Goal: Task Accomplishment & Management: Manage account settings

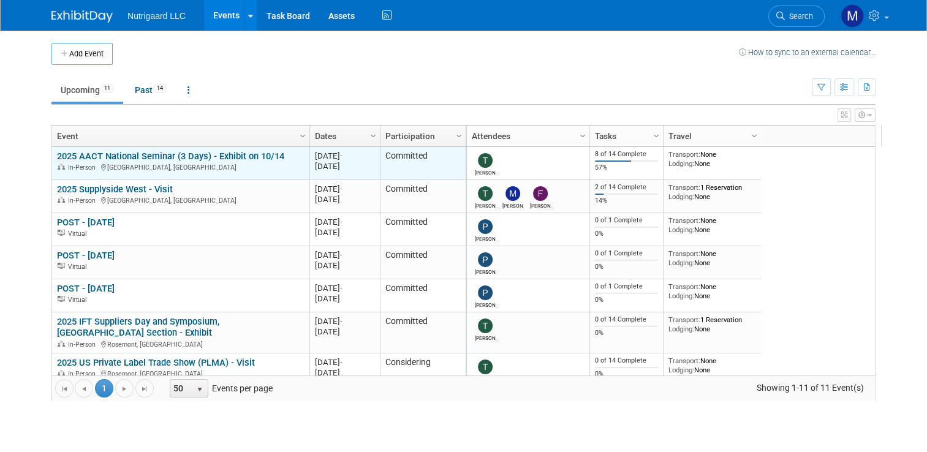
click at [225, 154] on link "2025 AACT National Seminar (3 Days) - Exhibit on 10/14" at bounding box center [170, 156] width 227 height 11
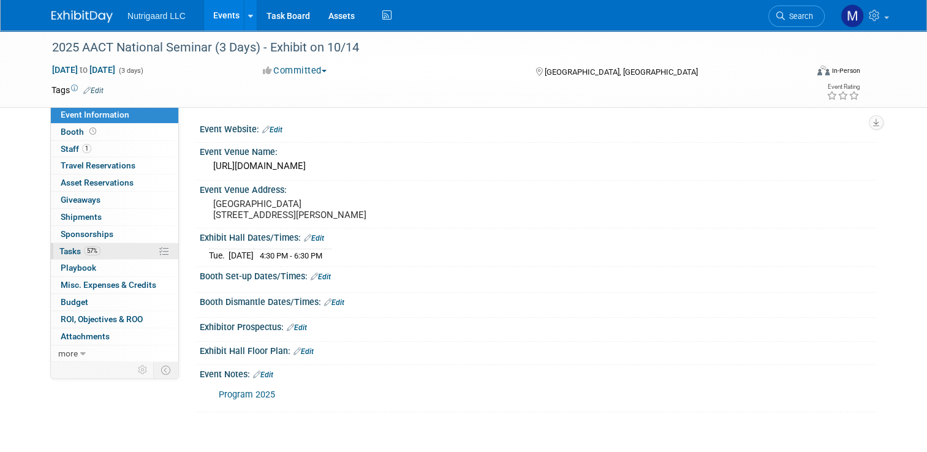
click at [62, 251] on span "Tasks 57%" at bounding box center [79, 251] width 41 height 10
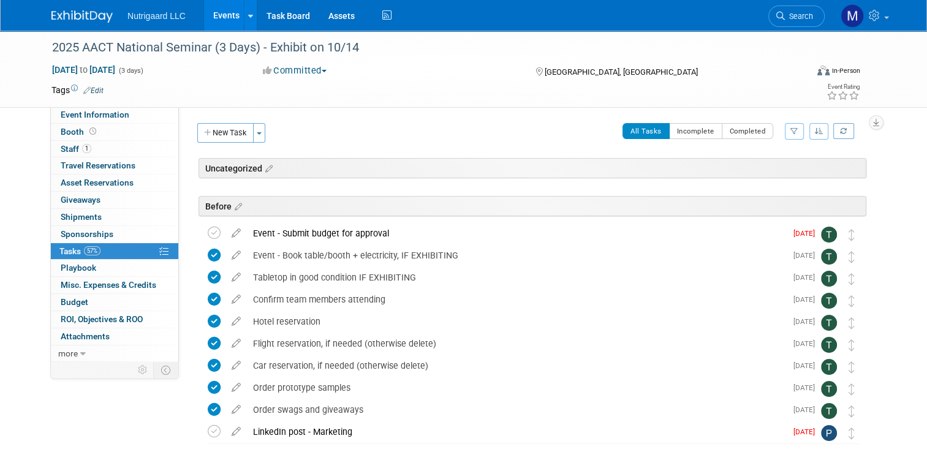
click at [67, 18] on img at bounding box center [81, 16] width 61 height 12
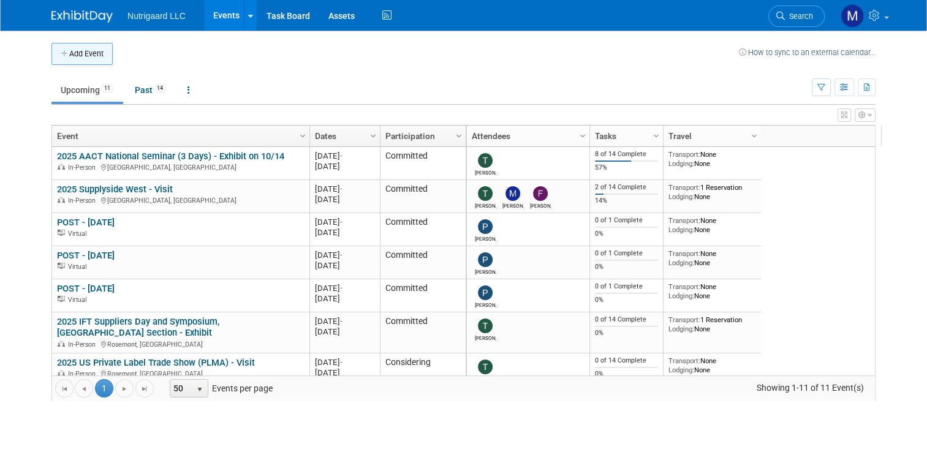
click at [66, 59] on button "Add Event" at bounding box center [81, 54] width 61 height 22
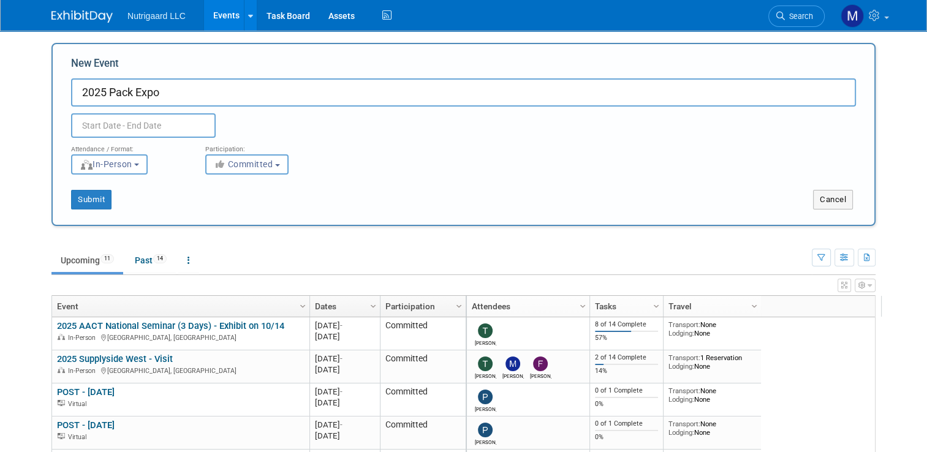
click at [159, 127] on input "text" at bounding box center [143, 125] width 145 height 25
click at [189, 99] on input "2025 Pack Expo" at bounding box center [463, 92] width 785 height 28
type input "2025 Pack Expo - Visit"
click at [178, 129] on input "text" at bounding box center [143, 125] width 145 height 25
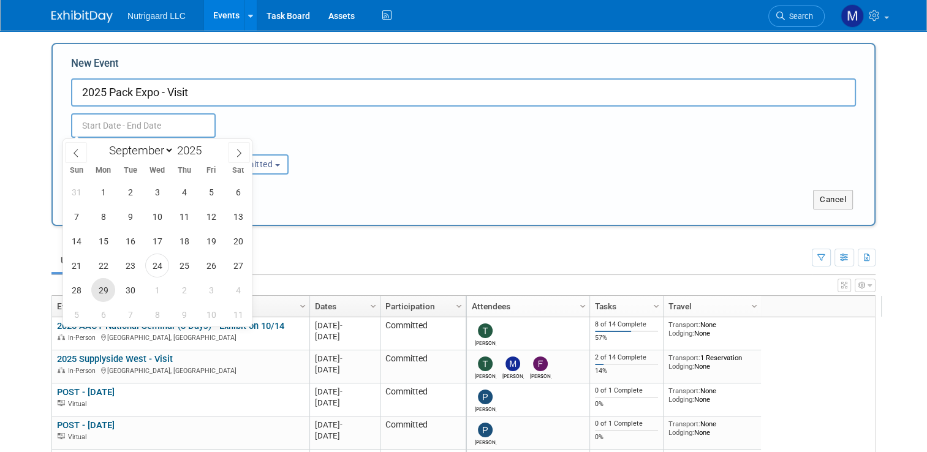
click at [107, 284] on span "29" at bounding box center [103, 290] width 24 height 24
click at [151, 287] on span "1" at bounding box center [157, 290] width 24 height 24
type input "[DATE] to [DATE]"
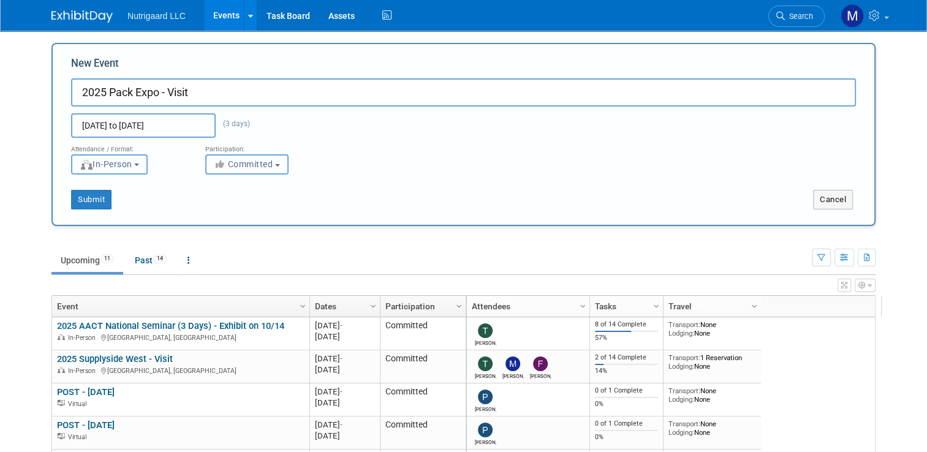
click at [135, 165] on b "button" at bounding box center [136, 165] width 5 height 2
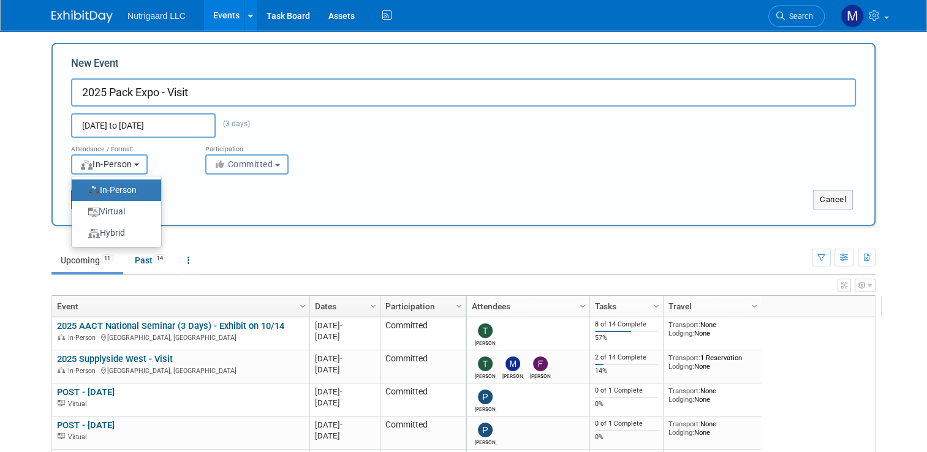
click at [135, 165] on b "button" at bounding box center [136, 165] width 5 height 2
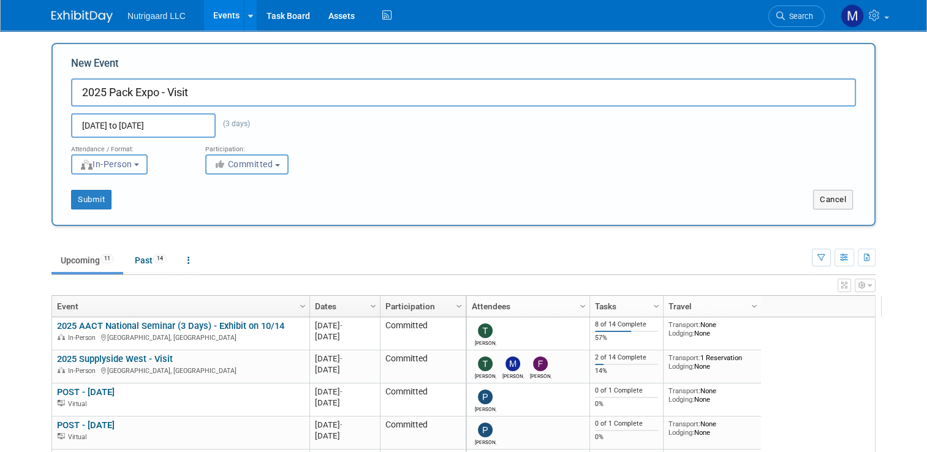
click at [279, 167] on button "Committed" at bounding box center [246, 164] width 83 height 20
click at [280, 167] on button "Committed" at bounding box center [246, 164] width 83 height 20
click at [94, 203] on button "Submit" at bounding box center [91, 200] width 40 height 20
click at [74, 205] on button "Submit" at bounding box center [91, 200] width 40 height 20
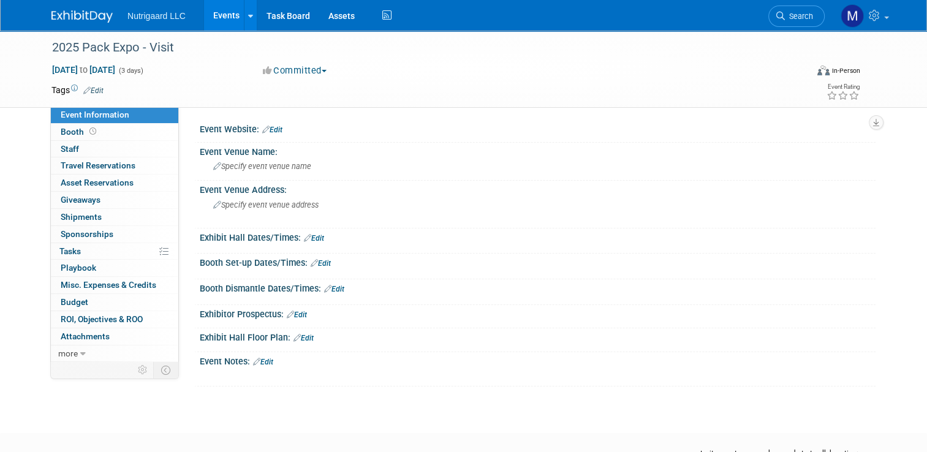
click at [265, 130] on link "Edit" at bounding box center [272, 130] width 20 height 9
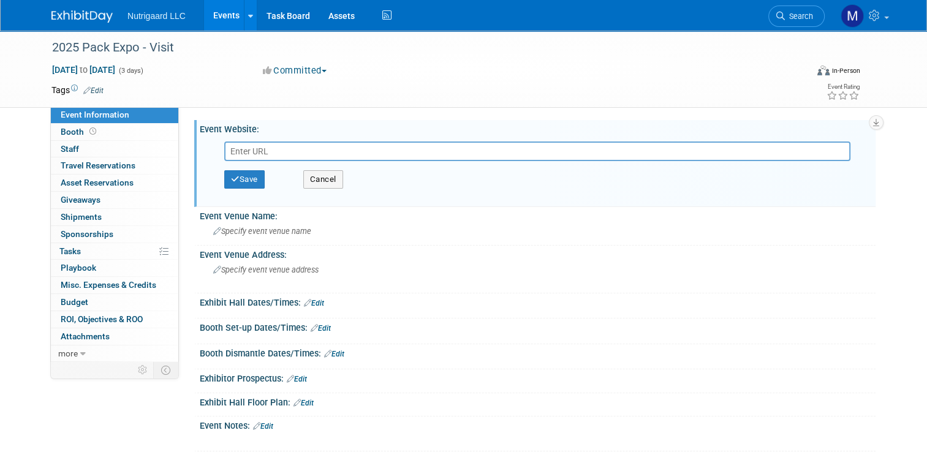
click at [244, 154] on input "text" at bounding box center [537, 151] width 626 height 20
paste input "https://www.packexpolasvegas.com/"
type input "https://www.packexpolasvegas.com/"
click at [235, 183] on button "Save" at bounding box center [244, 179] width 40 height 18
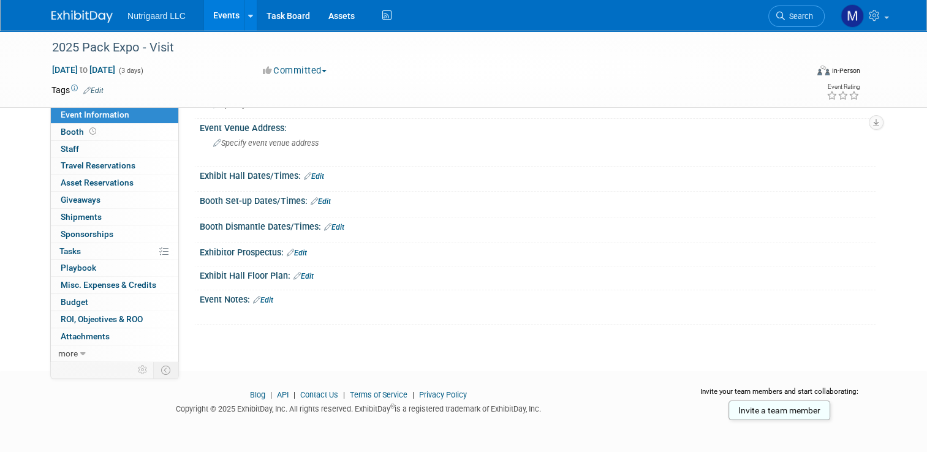
scroll to position [78, 0]
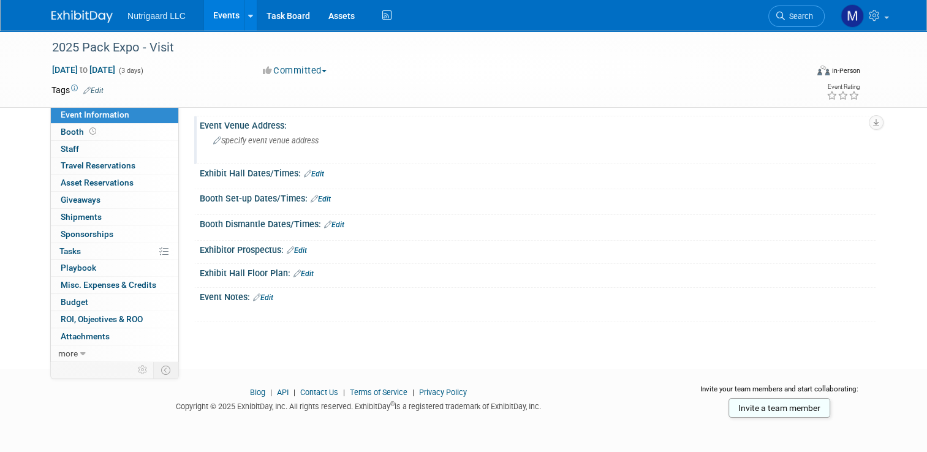
click at [266, 141] on span "Specify event venue address" at bounding box center [265, 140] width 105 height 9
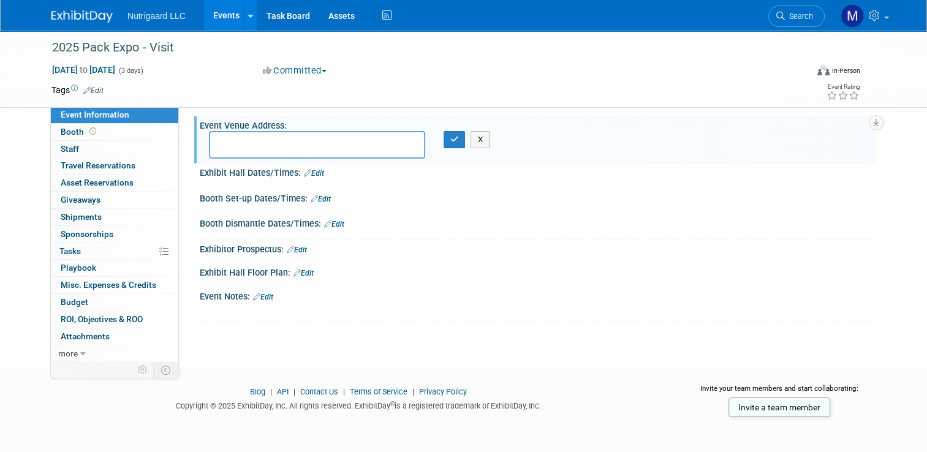
scroll to position [78, 0]
click at [379, 137] on textarea "Las Vegas Convention Center (LVCC)" at bounding box center [317, 146] width 216 height 28
click at [383, 154] on textarea "Las Vegas Convention Center (LVCC)" at bounding box center [317, 146] width 216 height 28
paste textarea "3150 Paradise Rd, Las Vegas, NV 89109"
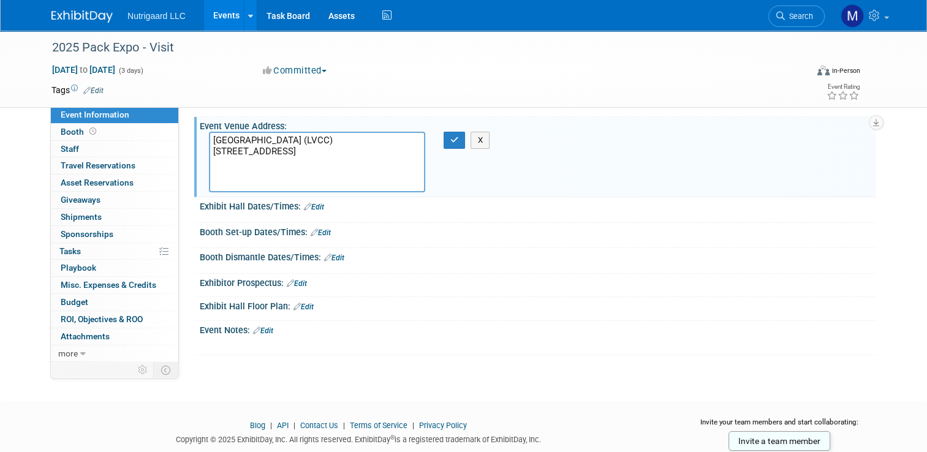
paste textarea "NV 89109"
type textarea "Las Vegas Convention Center (LVCC) 3150 Paradise Rd, NV- 89109 Las Vegas USA"
click at [453, 143] on button "button" at bounding box center [454, 140] width 22 height 17
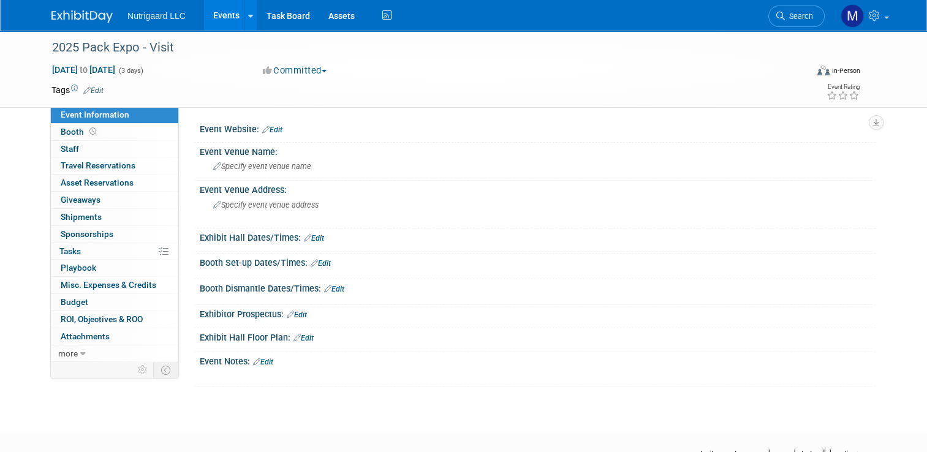
click at [55, 20] on img at bounding box center [81, 16] width 61 height 12
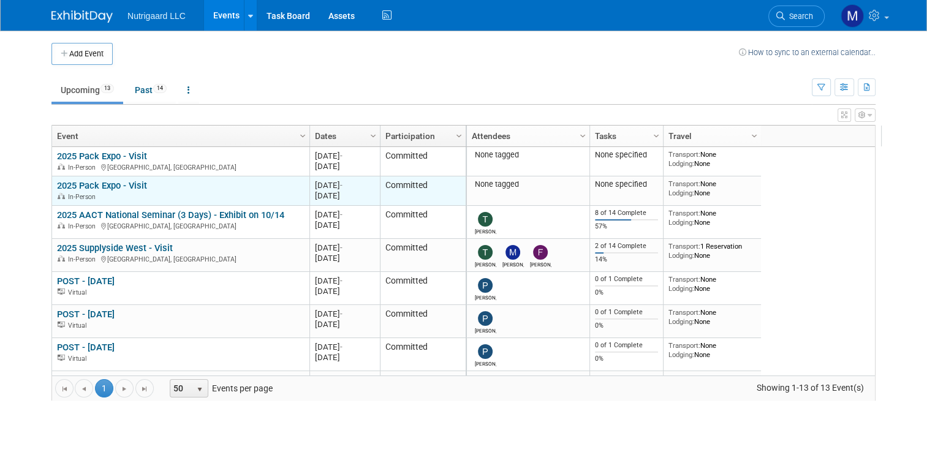
click at [146, 187] on div "2025 Pack Expo - Visit In-Person" at bounding box center [180, 190] width 247 height 21
click at [119, 185] on link "2025 Pack Expo - Visit" at bounding box center [102, 185] width 90 height 11
click at [123, 186] on link "2025 Pack Expo - Visit" at bounding box center [102, 185] width 90 height 11
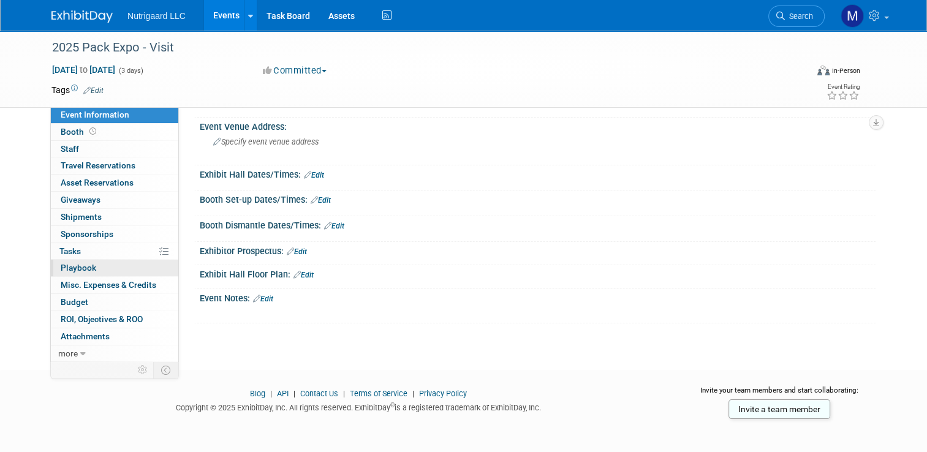
scroll to position [64, 0]
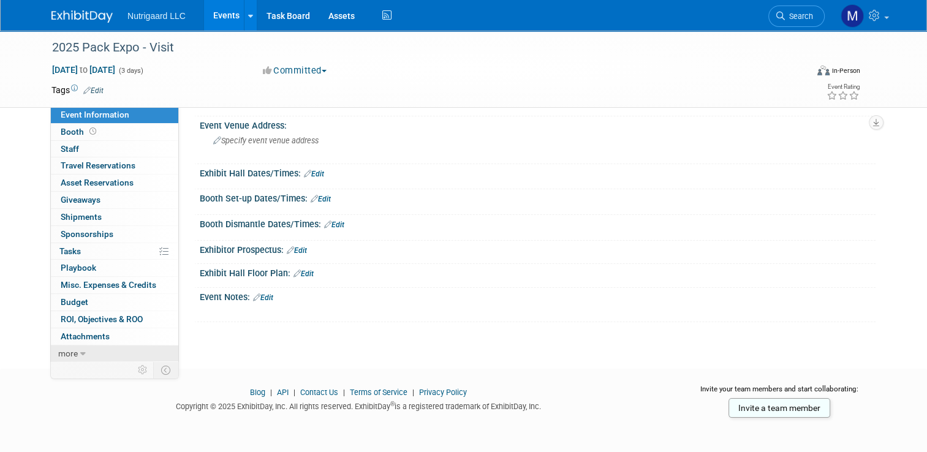
click at [66, 349] on span "more" at bounding box center [68, 354] width 20 height 10
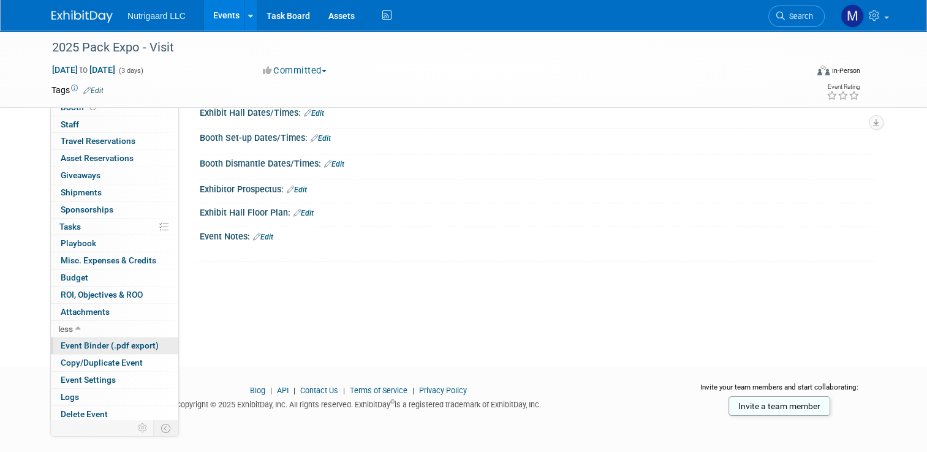
scroll to position [125, 0]
click at [63, 414] on span "Delete Event" at bounding box center [84, 414] width 47 height 10
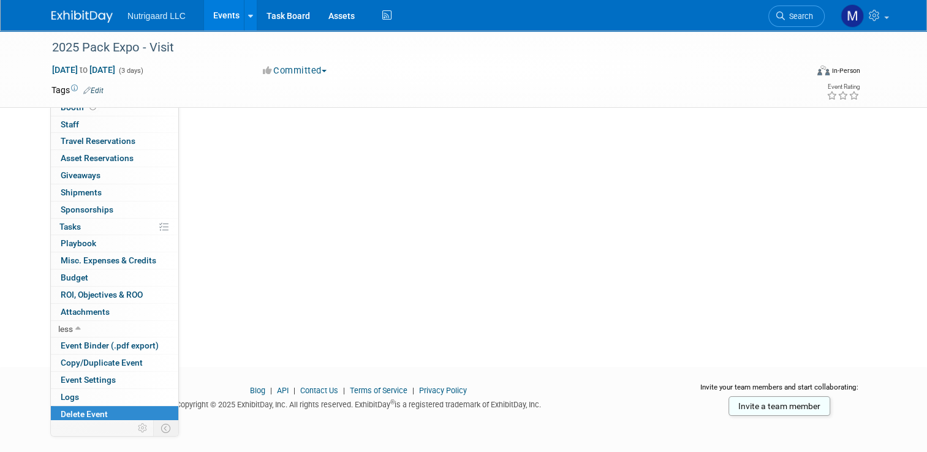
scroll to position [0, 0]
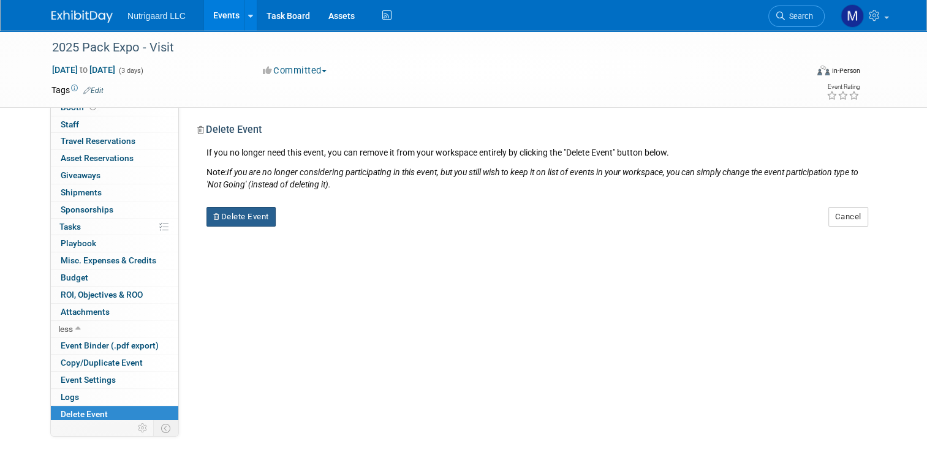
click at [229, 221] on button "Delete Event" at bounding box center [240, 217] width 69 height 20
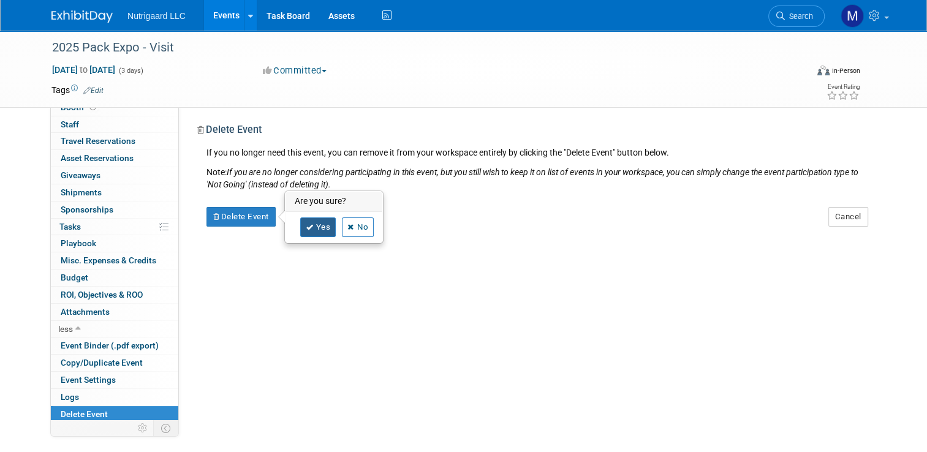
click at [307, 228] on link "Yes" at bounding box center [318, 227] width 36 height 20
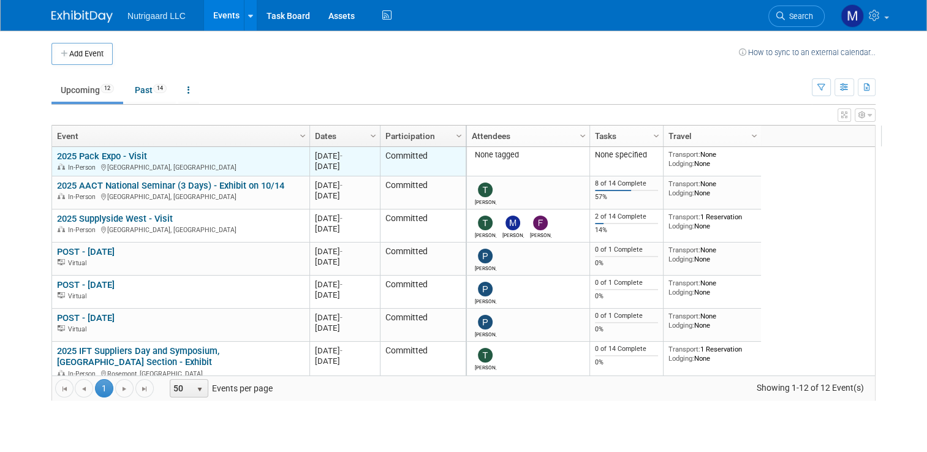
click at [213, 160] on div "2025 Pack Expo - Visit In-Person [GEOGRAPHIC_DATA], [GEOGRAPHIC_DATA]" at bounding box center [180, 161] width 247 height 21
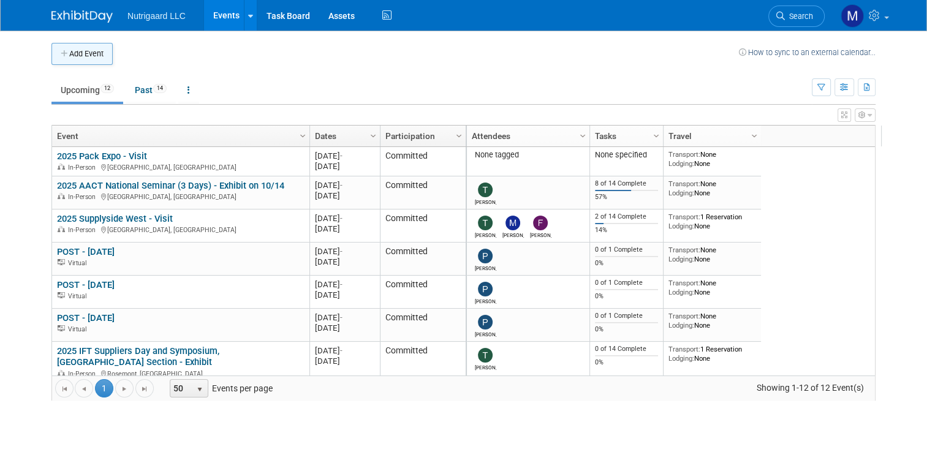
click at [61, 56] on icon "button" at bounding box center [65, 54] width 9 height 8
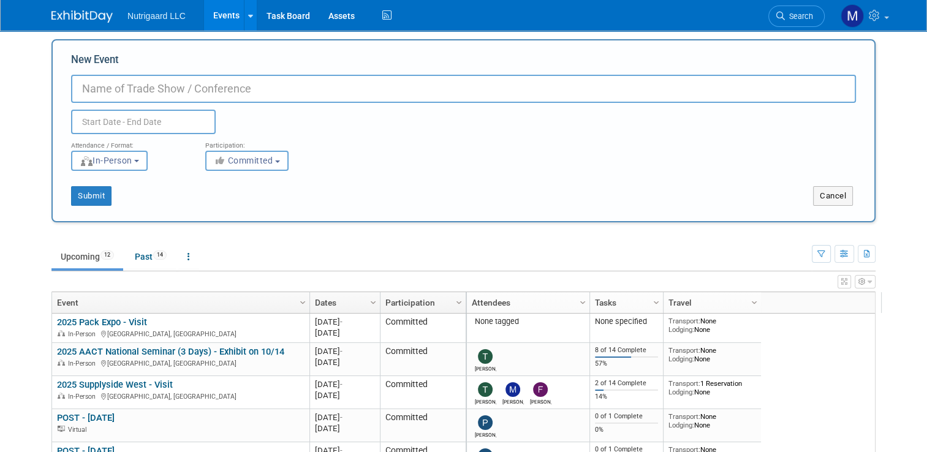
scroll to position [5, 0]
click at [829, 198] on button "Cancel" at bounding box center [833, 195] width 40 height 20
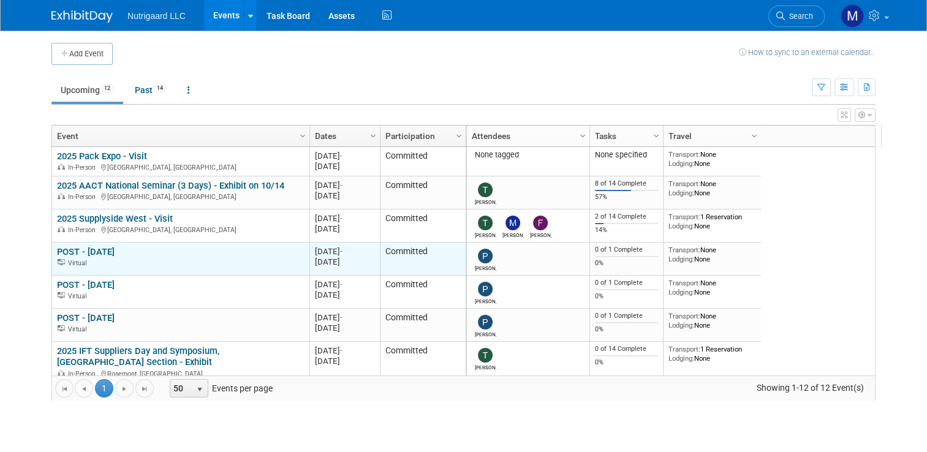
scroll to position [0, 0]
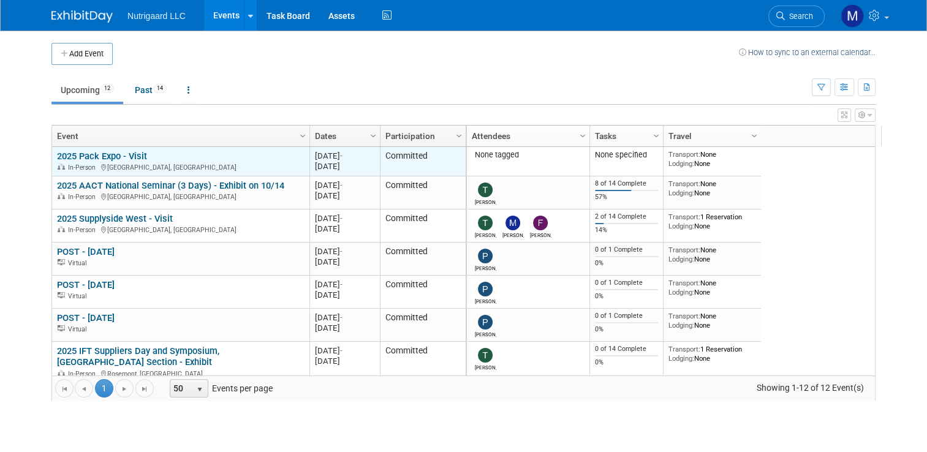
click at [96, 154] on link "2025 Pack Expo - Visit" at bounding box center [102, 156] width 90 height 11
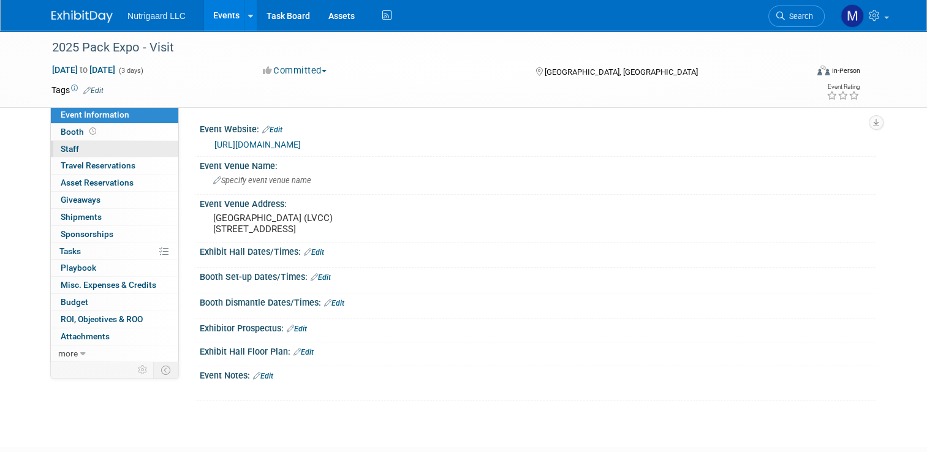
click at [87, 148] on link "0 Staff 0" at bounding box center [114, 149] width 127 height 17
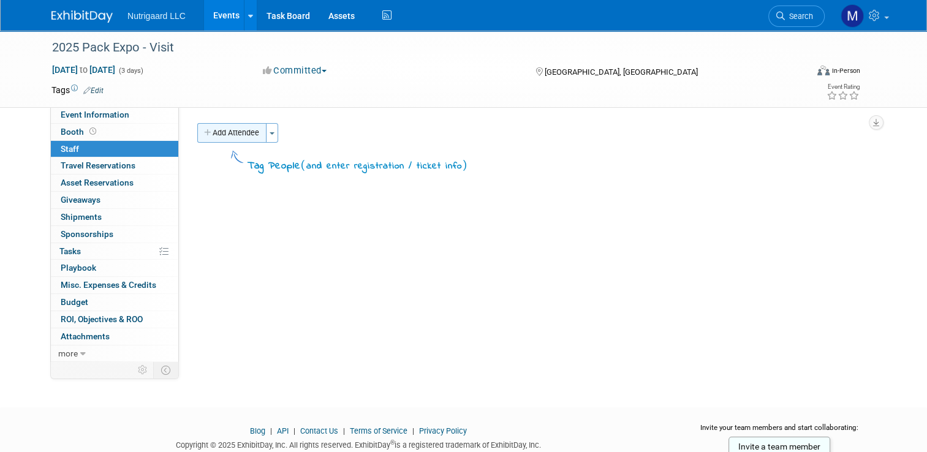
click at [243, 137] on button "Add Attendee" at bounding box center [231, 133] width 69 height 20
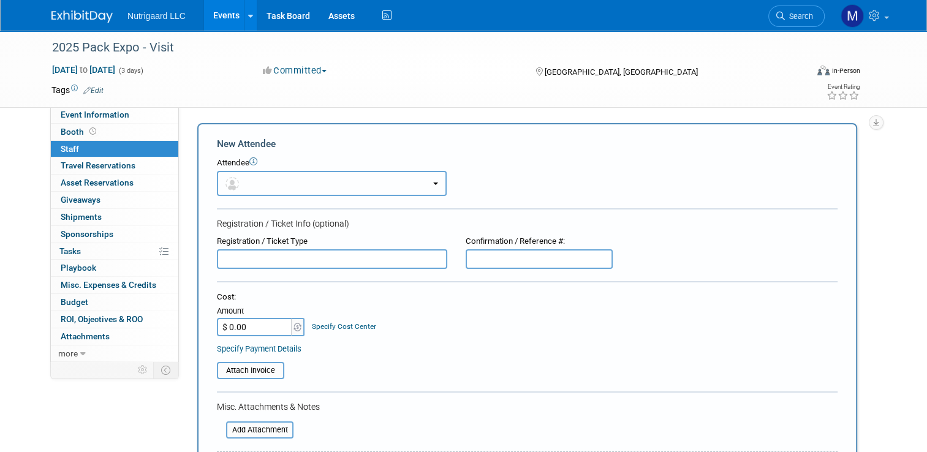
click at [266, 175] on button "button" at bounding box center [332, 183] width 230 height 25
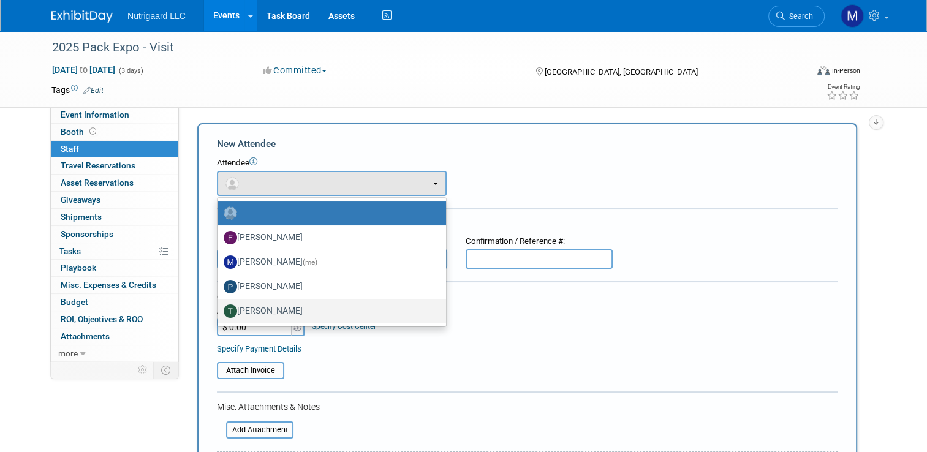
click at [259, 303] on label "Tony DePrado" at bounding box center [329, 311] width 210 height 20
click at [219, 306] on input "Tony DePrado" at bounding box center [215, 310] width 8 height 8
select select "ae9c945d-4eb4-44e8-aed6-cc7dbf624fd1"
select select "4"
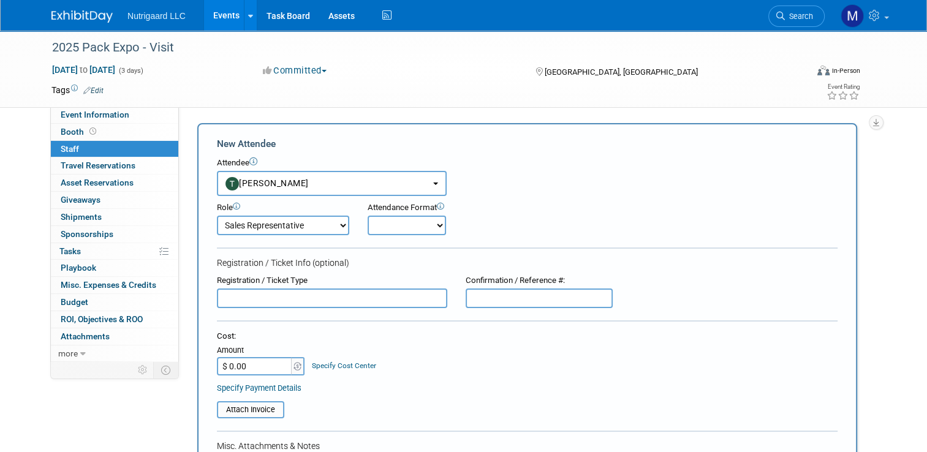
click at [423, 226] on select "Onsite Remote" at bounding box center [407, 226] width 78 height 20
select select "1"
click at [368, 216] on select "Onsite Remote" at bounding box center [407, 226] width 78 height 20
click at [419, 262] on div "Registration / Ticket Info (optional)" at bounding box center [527, 263] width 620 height 12
click at [78, 254] on link "0% Tasks 0%" at bounding box center [114, 251] width 127 height 17
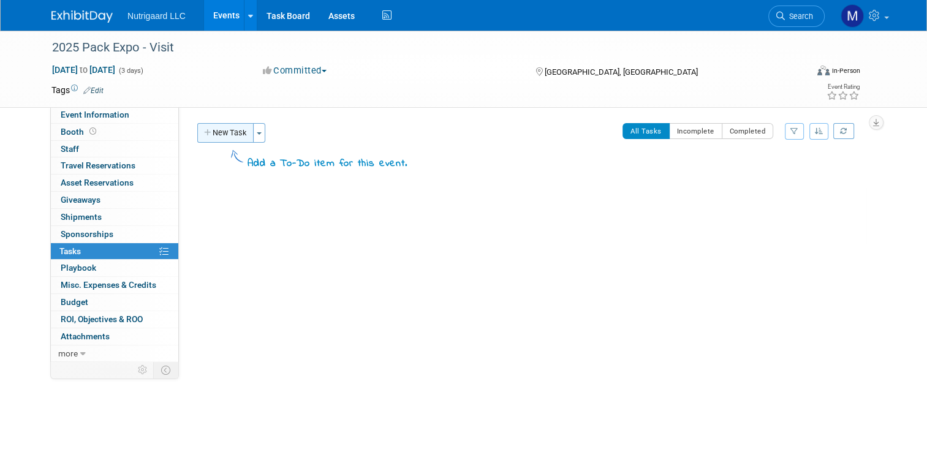
click at [213, 133] on button "New Task" at bounding box center [225, 133] width 56 height 20
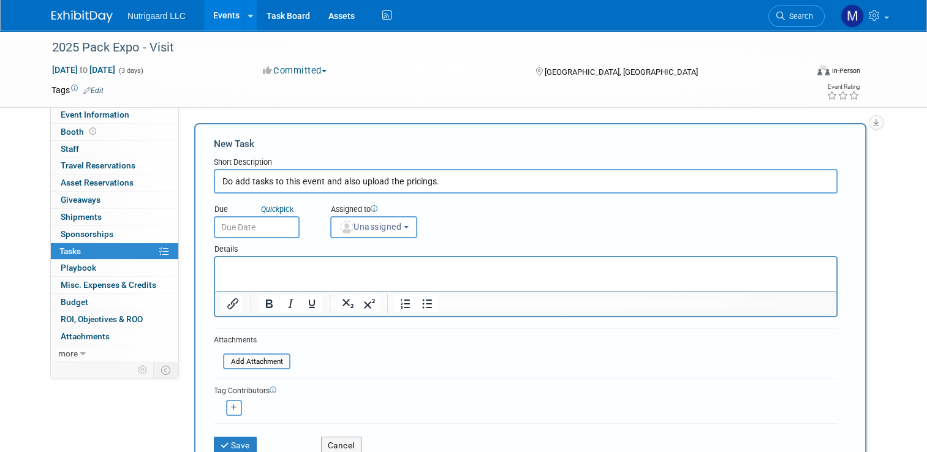
type input "Do add tasks to this event and also upload the pricings."
click at [253, 222] on input "text" at bounding box center [257, 227] width 86 height 22
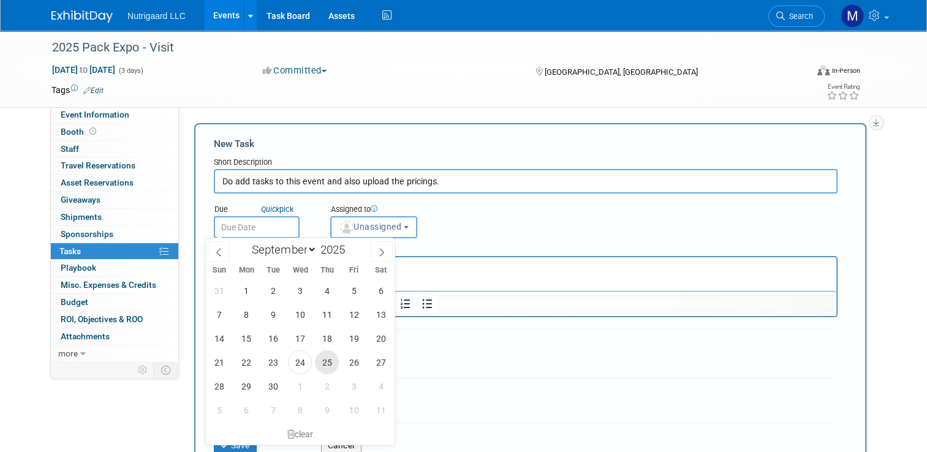
click at [321, 366] on span "25" at bounding box center [327, 362] width 24 height 24
type input "Sep 25, 2025"
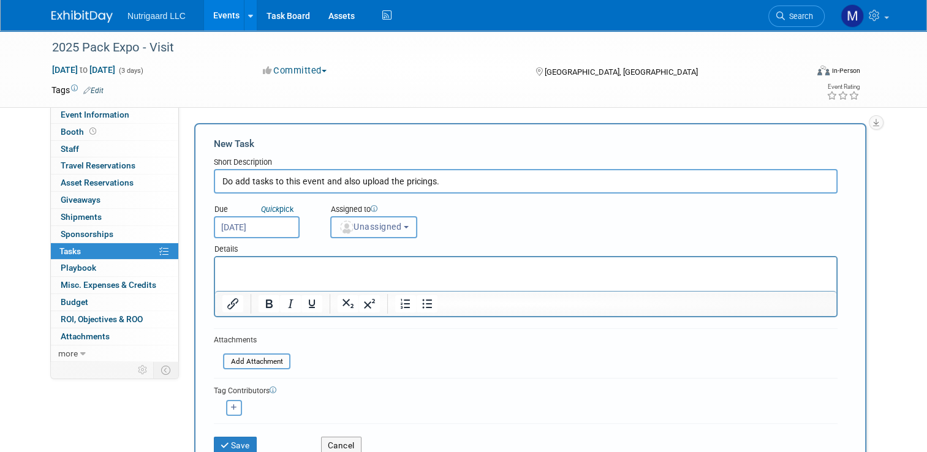
click at [354, 227] on span "Unassigned" at bounding box center [370, 227] width 62 height 10
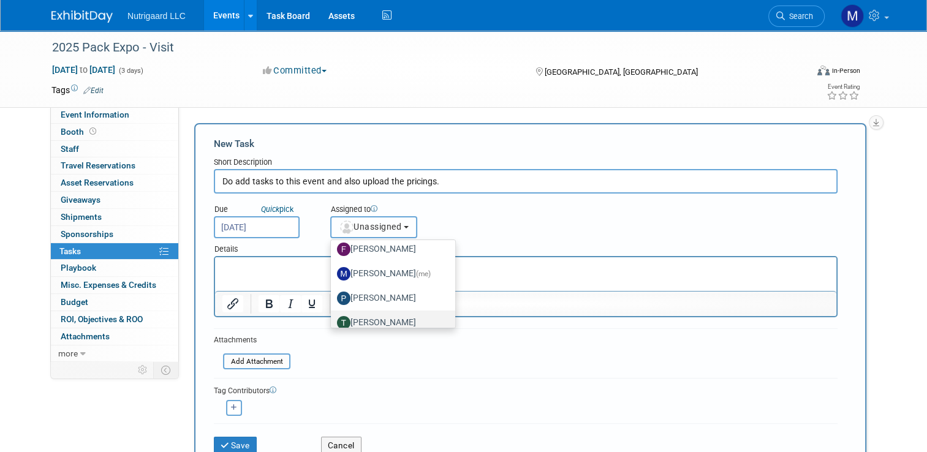
scroll to position [40, 0]
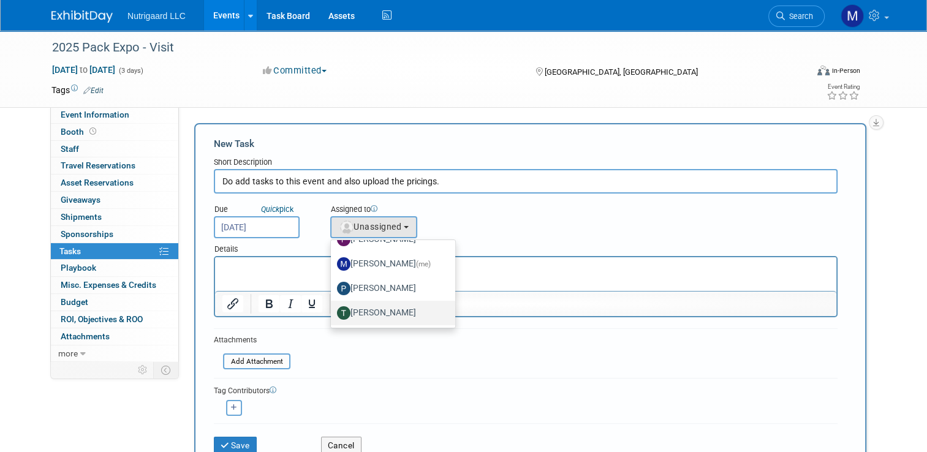
click at [355, 307] on label "Tony DePrado" at bounding box center [390, 313] width 106 height 20
click at [333, 307] on input "Tony DePrado" at bounding box center [329, 311] width 8 height 8
select select "ae9c945d-4eb4-44e8-aed6-cc7dbf624fd1"
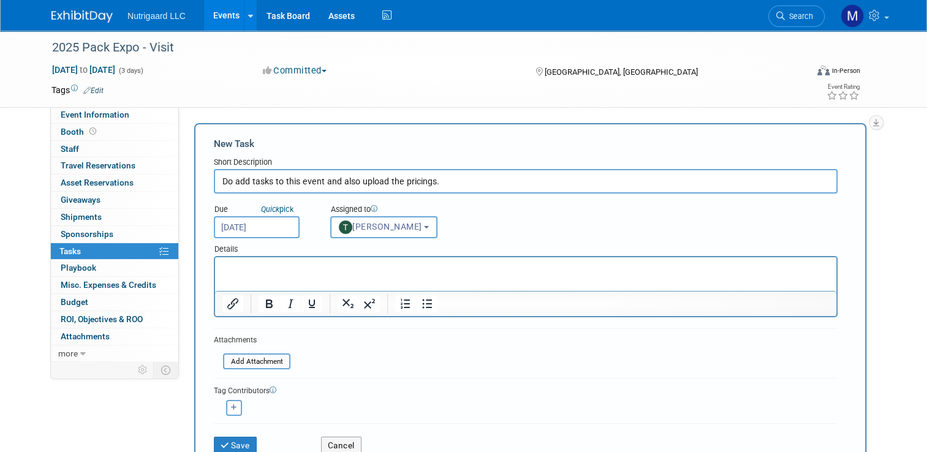
click at [230, 266] on p "Rich Text Area. Press ALT-0 for help." at bounding box center [525, 268] width 607 height 12
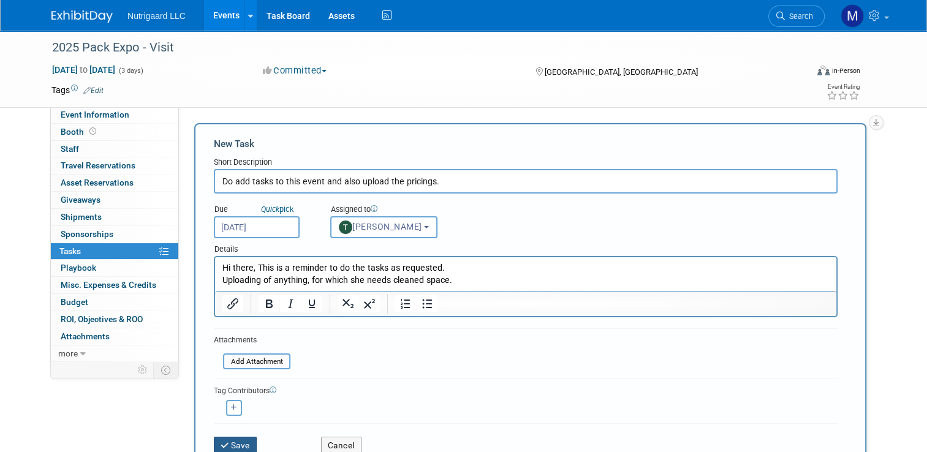
click at [231, 439] on button "Save" at bounding box center [235, 445] width 43 height 17
